Goal: Information Seeking & Learning: Learn about a topic

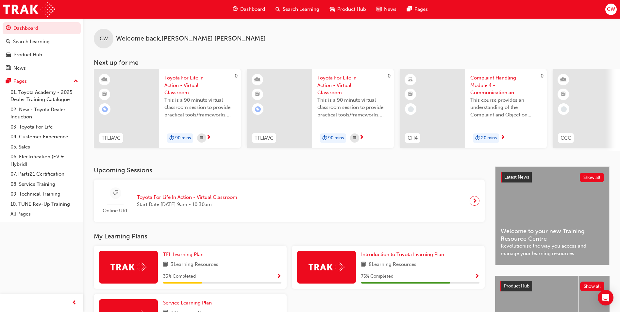
click at [456, 108] on div at bounding box center [431, 108] width 65 height 79
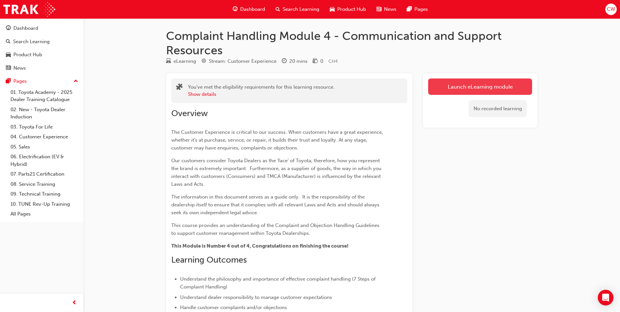
click at [454, 91] on link "Launch eLearning module" at bounding box center [480, 86] width 104 height 16
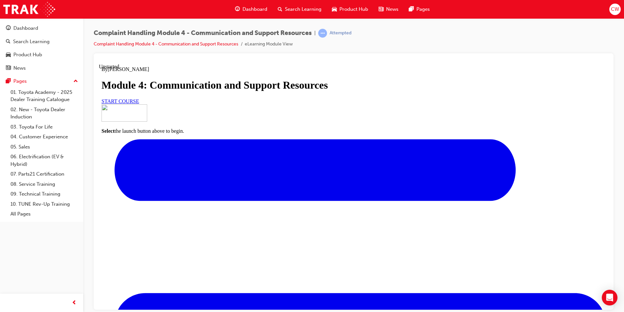
click at [139, 104] on link "START COURSE" at bounding box center [121, 101] width 38 height 6
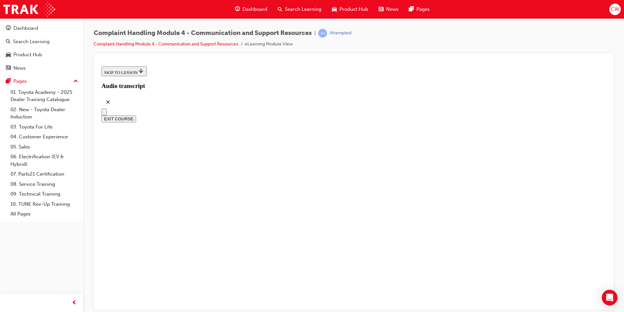
scroll to position [163, 0]
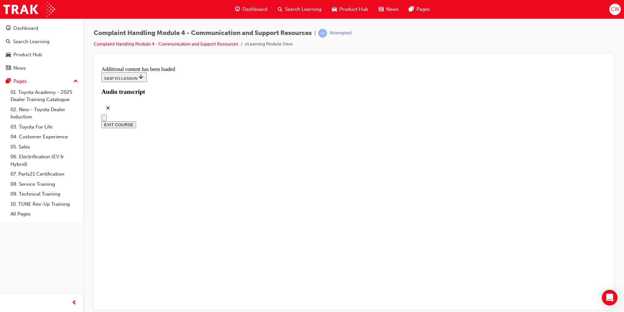
scroll to position [3612, 0]
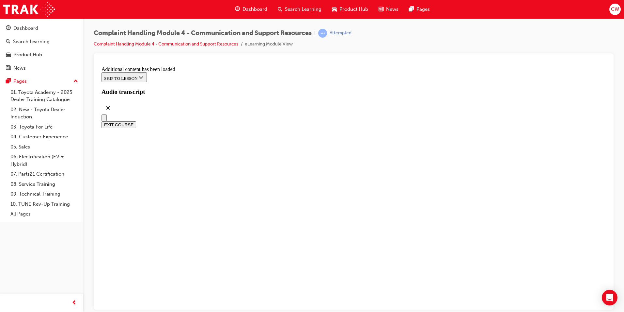
radio input "true"
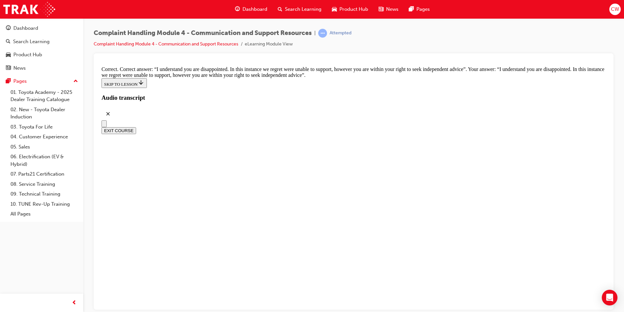
scroll to position [4213, 0]
checkbox input "true"
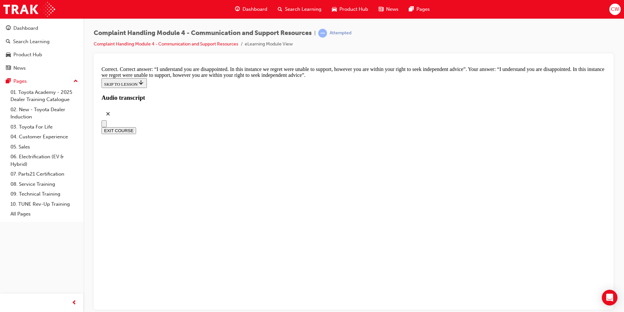
checkbox input "true"
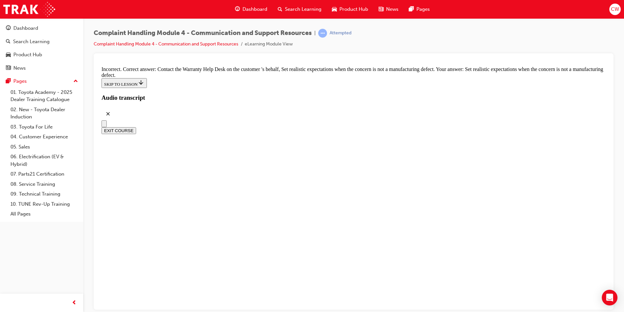
checkbox input "true"
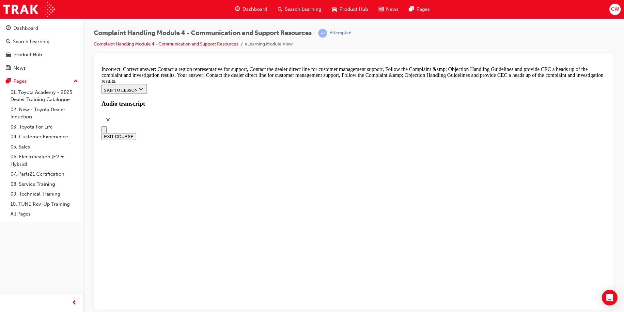
scroll to position [4772, 0]
radio input "true"
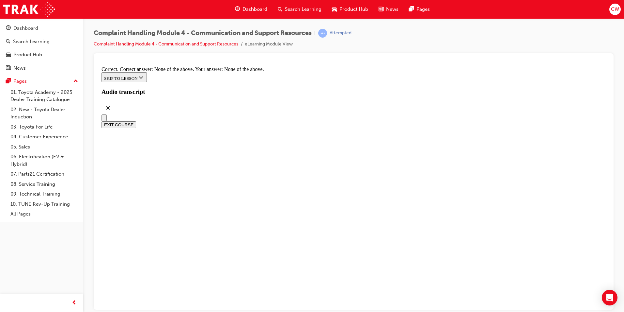
scroll to position [4935, 0]
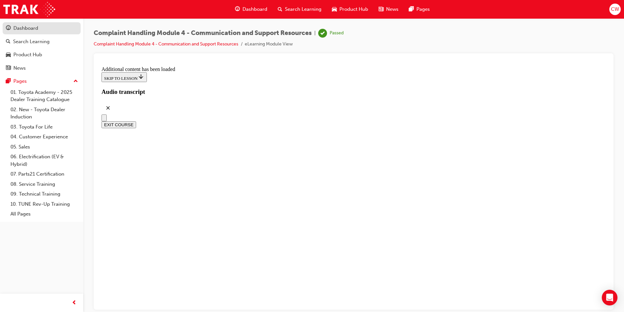
click at [25, 25] on div "Dashboard" at bounding box center [25, 28] width 25 height 8
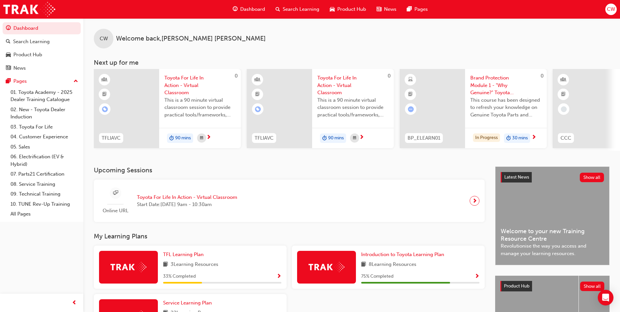
click at [460, 105] on div at bounding box center [431, 108] width 65 height 79
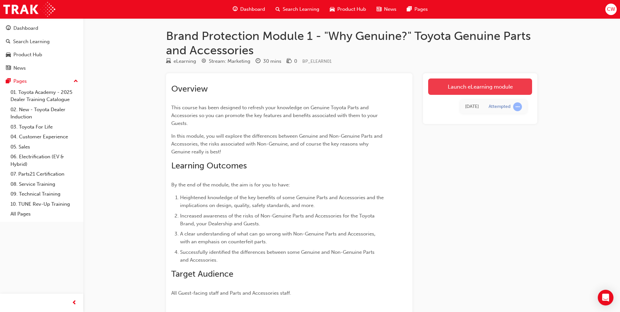
click at [489, 79] on link "Launch eLearning module" at bounding box center [480, 86] width 104 height 16
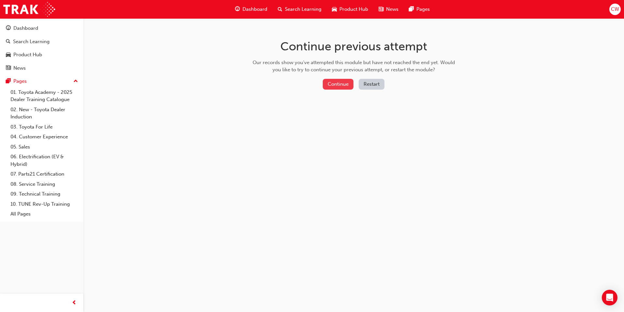
click at [343, 85] on button "Continue" at bounding box center [338, 84] width 31 height 11
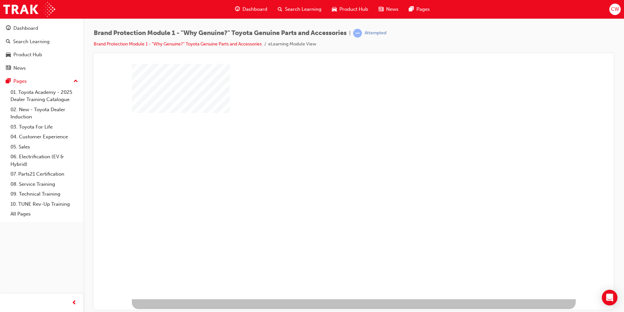
click at [335, 162] on div "play" at bounding box center [335, 162] width 0 height 0
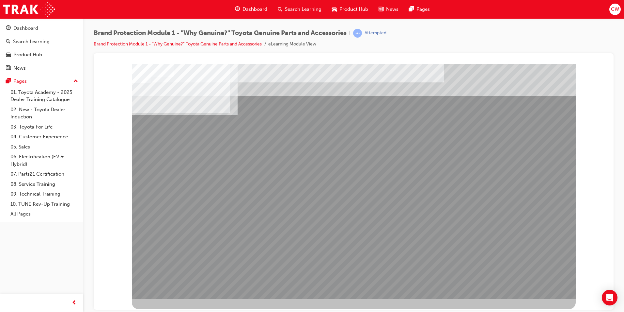
drag, startPoint x: 450, startPoint y: 145, endPoint x: 452, endPoint y: 149, distance: 3.9
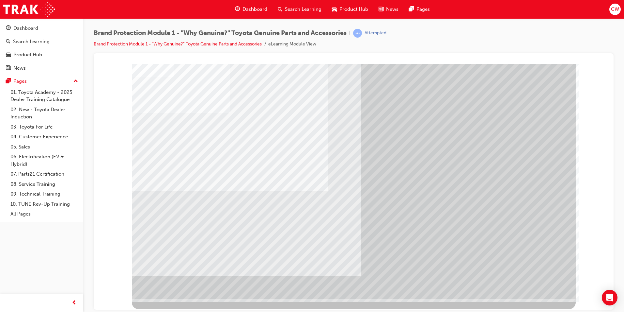
drag, startPoint x: 416, startPoint y: 213, endPoint x: 427, endPoint y: 214, distance: 11.1
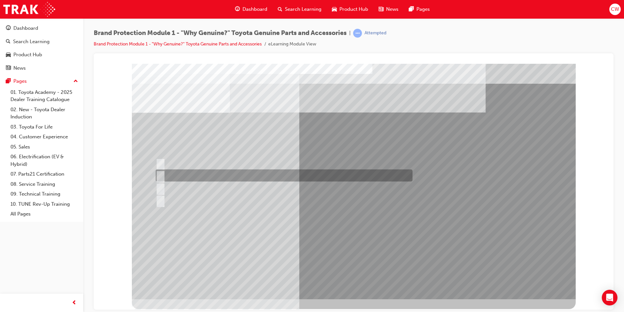
click at [211, 175] on div at bounding box center [282, 175] width 257 height 12
radio input "true"
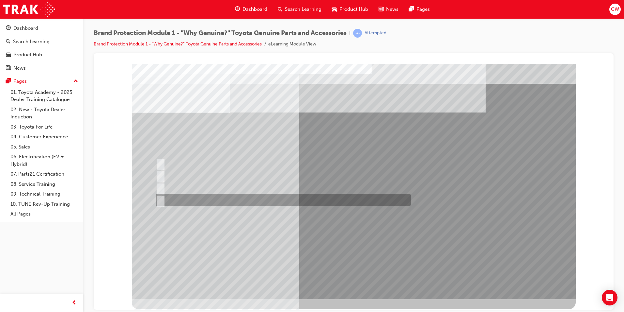
click at [161, 198] on input "All of the above." at bounding box center [159, 199] width 7 height 7
radio input "true"
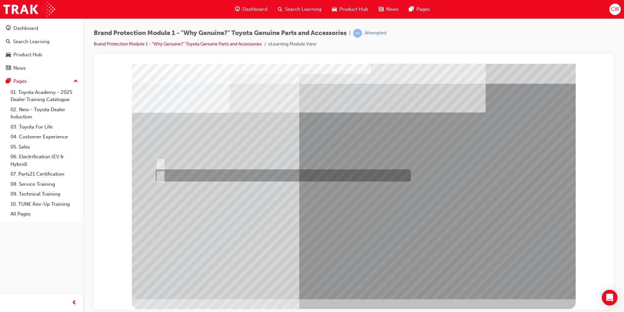
click at [178, 173] on div at bounding box center [281, 175] width 255 height 12
radio input "true"
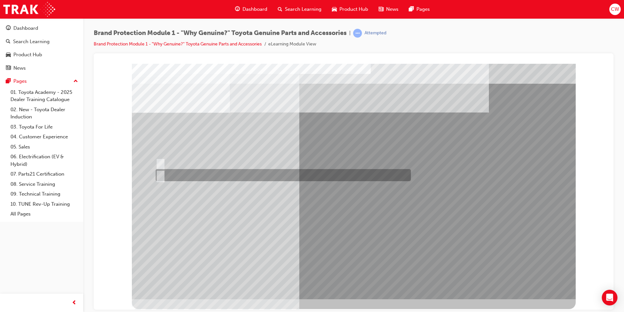
click at [176, 173] on div at bounding box center [281, 175] width 255 height 12
radio input "true"
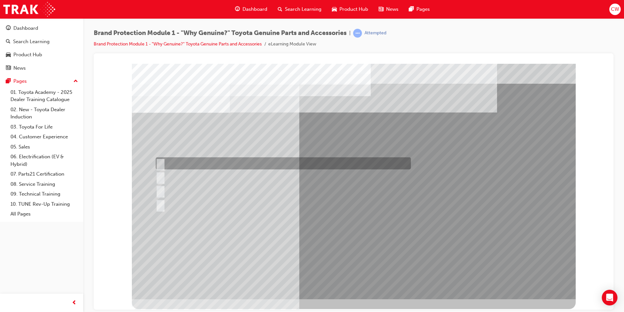
click at [226, 158] on div at bounding box center [281, 163] width 255 height 12
radio input "true"
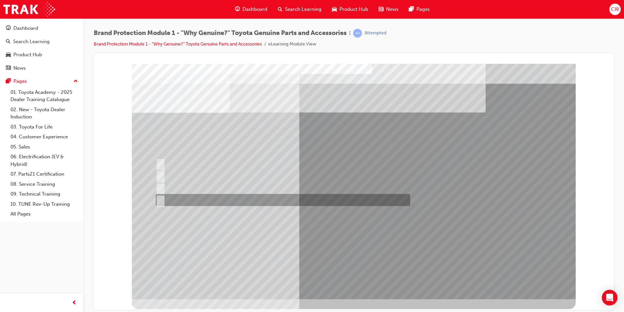
click at [222, 198] on div at bounding box center [281, 200] width 255 height 12
radio input "true"
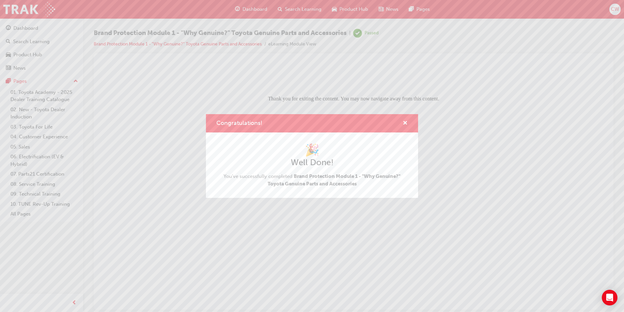
click at [400, 121] on div "Congratulations!" at bounding box center [403, 123] width 10 height 8
click at [405, 121] on span "cross-icon" at bounding box center [405, 124] width 5 height 6
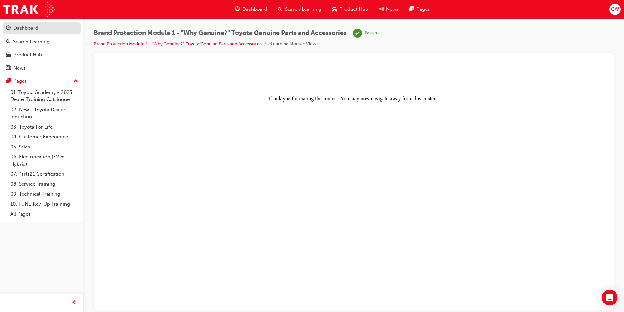
click at [33, 27] on div "Dashboard" at bounding box center [25, 28] width 25 height 8
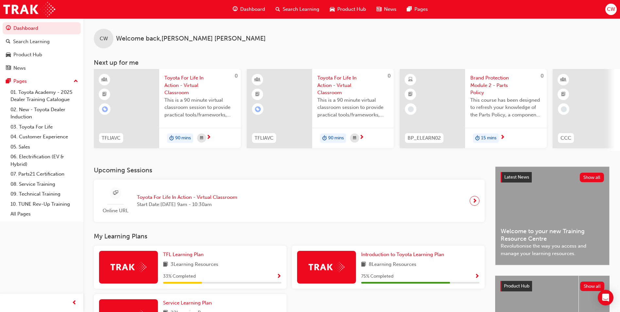
click at [508, 108] on span "This course has been designed to refresh your knowledge of the Parts Policy, a …" at bounding box center [505, 107] width 71 height 22
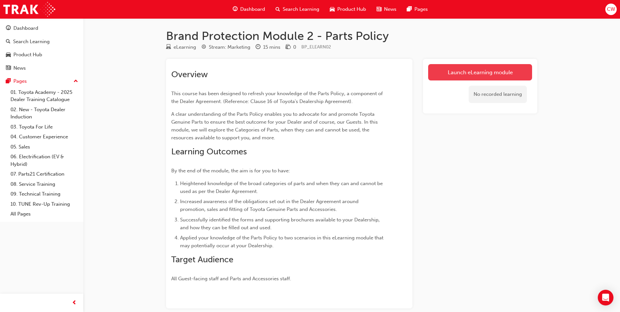
click at [477, 69] on link "Launch eLearning module" at bounding box center [480, 72] width 104 height 16
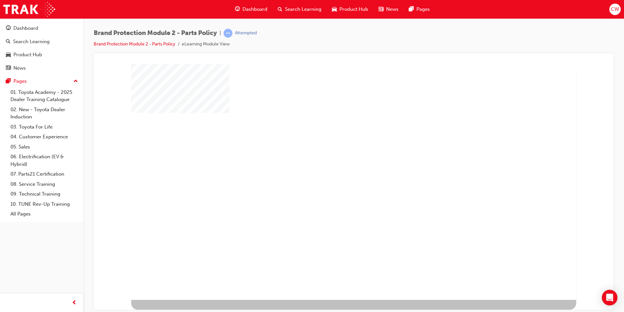
click at [335, 162] on div "play" at bounding box center [335, 162] width 0 height 0
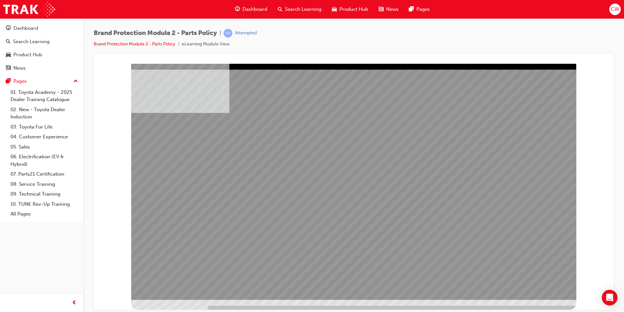
drag, startPoint x: 200, startPoint y: 261, endPoint x: 199, endPoint y: 252, distance: 8.3
drag, startPoint x: 308, startPoint y: 204, endPoint x: 297, endPoint y: 206, distance: 11.9
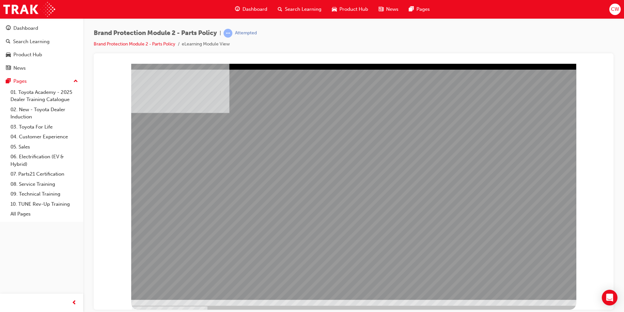
drag, startPoint x: 343, startPoint y: 150, endPoint x: 350, endPoint y: 151, distance: 7.7
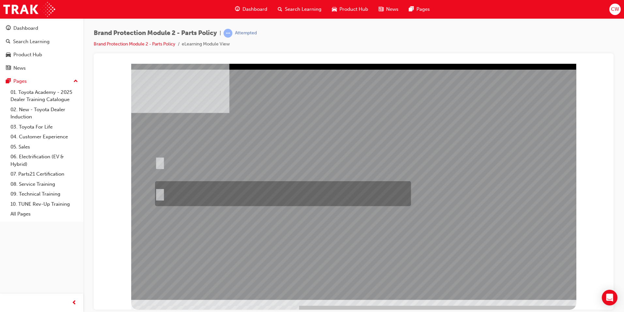
radio input "true"
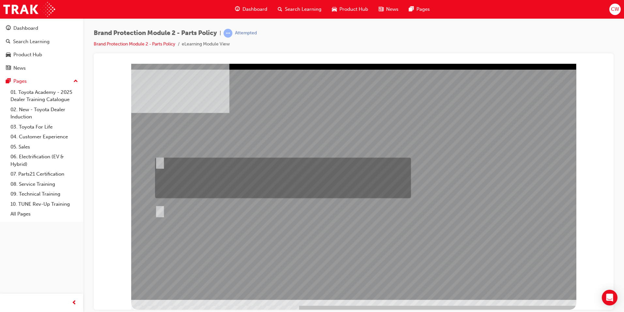
radio input "true"
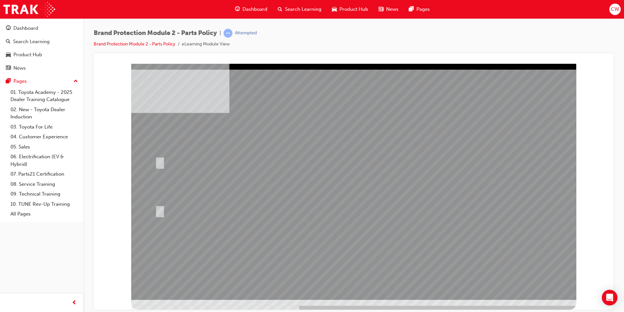
drag, startPoint x: 384, startPoint y: 228, endPoint x: 608, endPoint y: 288, distance: 232.2
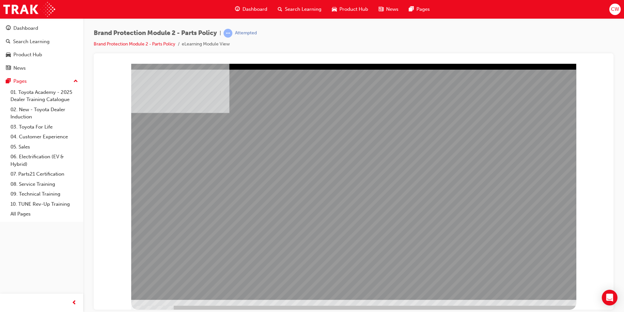
drag, startPoint x: 424, startPoint y: 263, endPoint x: 471, endPoint y: 273, distance: 48.0
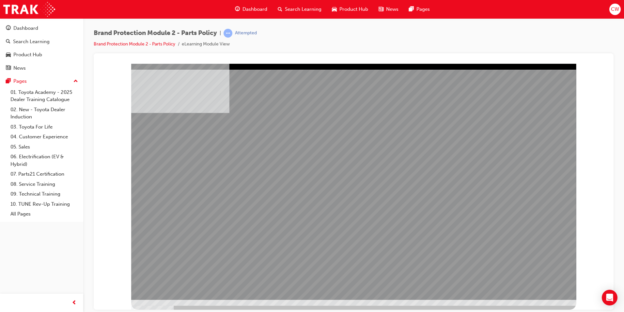
drag, startPoint x: 300, startPoint y: 228, endPoint x: 305, endPoint y: 228, distance: 5.2
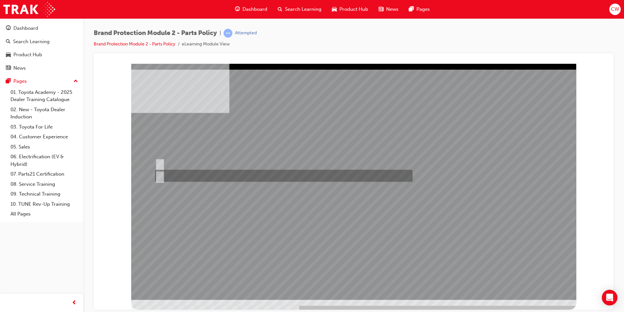
radio input "true"
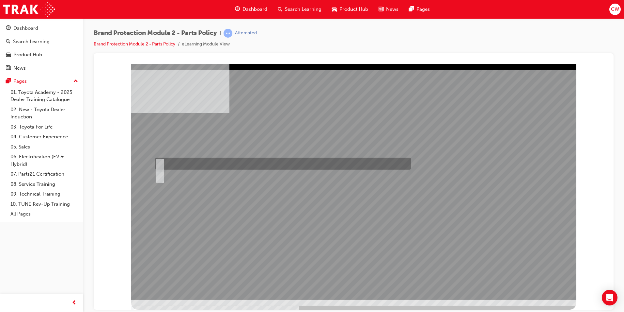
radio input "true"
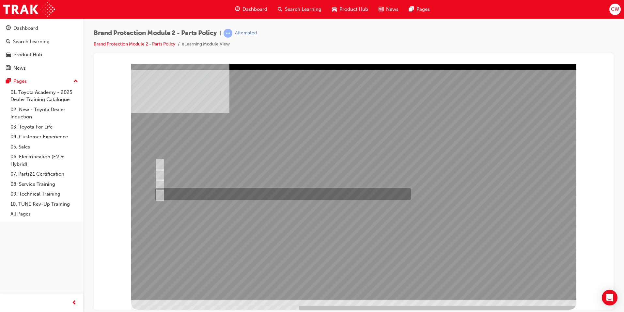
radio input "true"
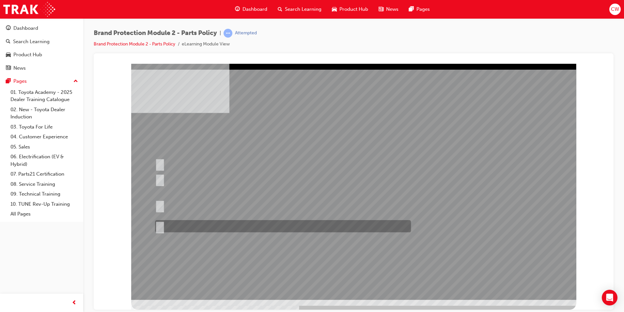
radio input "false"
radio input "true"
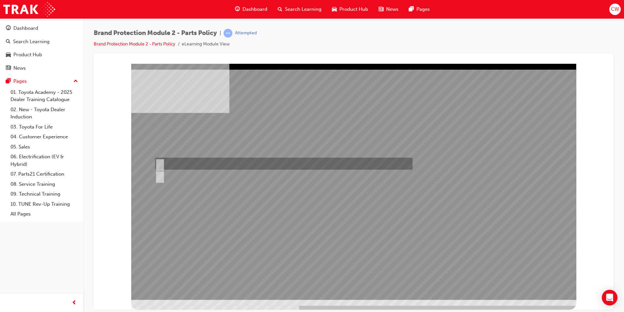
radio input "true"
